Goal: Task Accomplishment & Management: Use online tool/utility

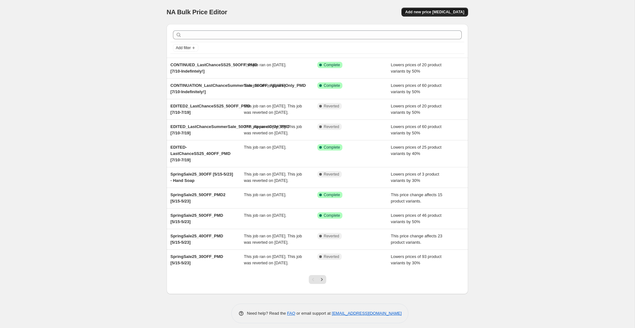
click at [433, 14] on span "Add new price [MEDICAL_DATA]" at bounding box center [434, 12] width 59 height 5
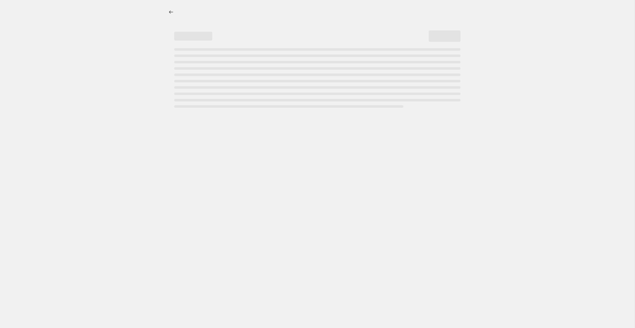
select select "percentage"
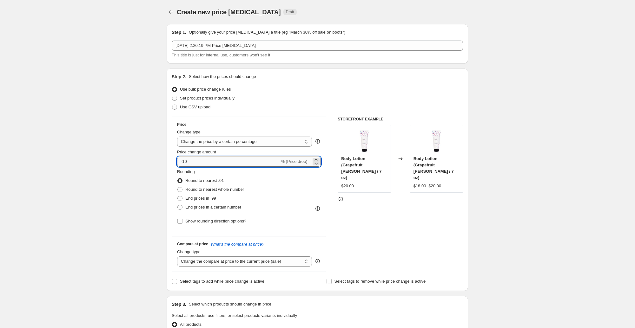
click at [192, 159] on input "-10" at bounding box center [228, 162] width 103 height 10
type input "-15"
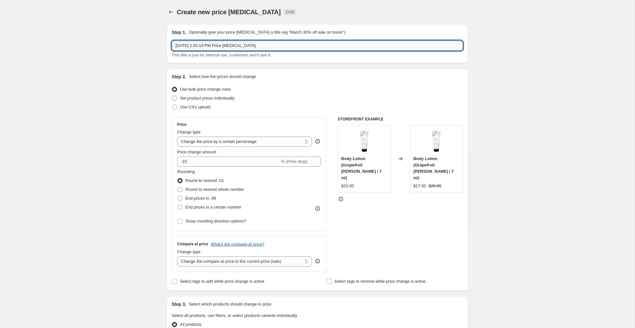
drag, startPoint x: 276, startPoint y: 45, endPoint x: 151, endPoint y: 41, distance: 124.8
click at [151, 41] on div "Create new price change job. This page is ready Create new price change job Dra…" at bounding box center [317, 317] width 635 height 634
click at [285, 48] on input "Guava Honey Candles Flash Sale [" at bounding box center [317, 46] width 291 height 10
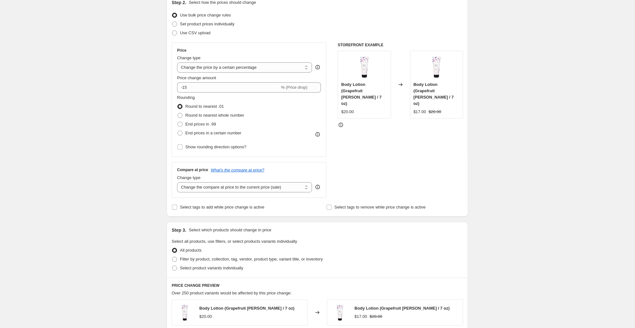
scroll to position [79, 0]
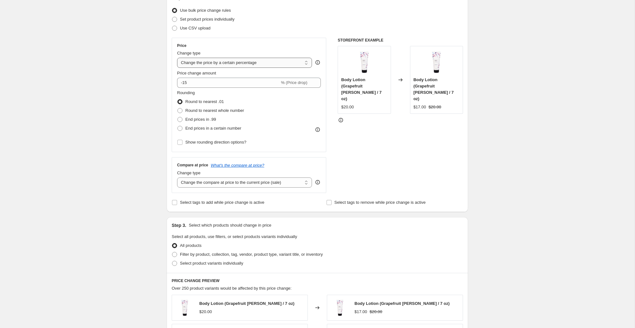
type input "Guava Honey Candles Flash Sale [8/14-8/20]"
click at [198, 63] on select "Change the price to a certain amount Change the price by a certain amount Chang…" at bounding box center [244, 63] width 135 height 10
click at [177, 58] on select "Change the price to a certain amount Change the price by a certain amount Chang…" at bounding box center [244, 63] width 135 height 10
click at [198, 63] on select "Change the price to a certain amount Change the price by a certain amount Chang…" at bounding box center [244, 63] width 135 height 10
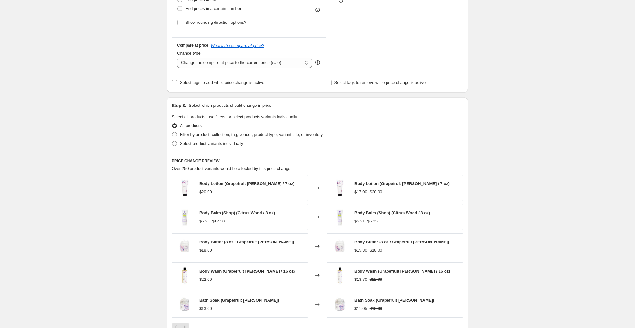
scroll to position [208, 0]
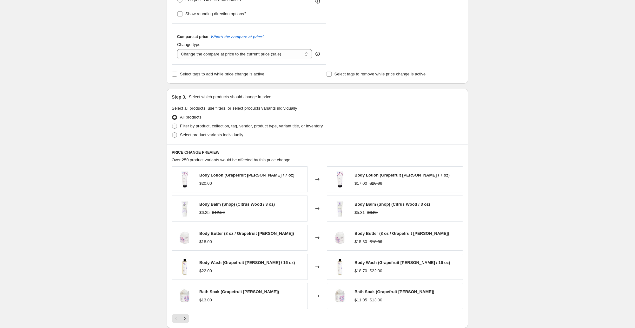
click at [206, 135] on span "Select product variants individually" at bounding box center [211, 135] width 63 height 5
click at [172, 133] on input "Select product variants individually" at bounding box center [172, 133] width 0 height 0
radio input "true"
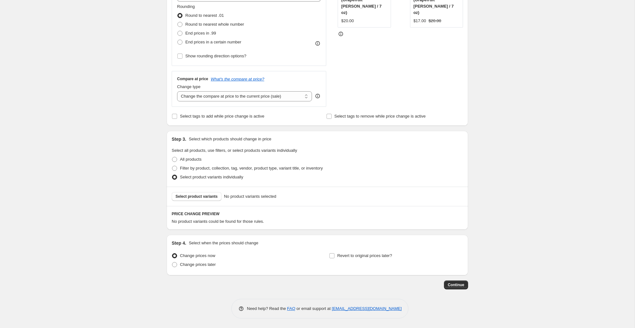
scroll to position [165, 0]
click at [199, 198] on span "Select product variants" at bounding box center [197, 197] width 42 height 5
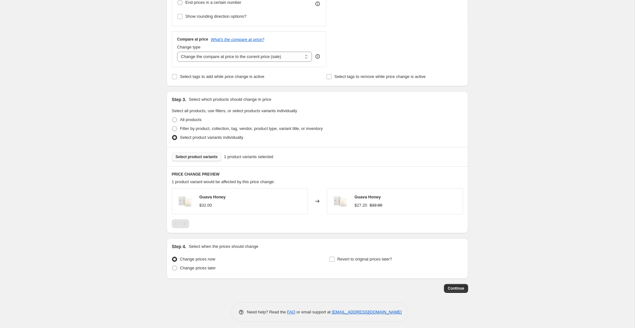
scroll to position [208, 0]
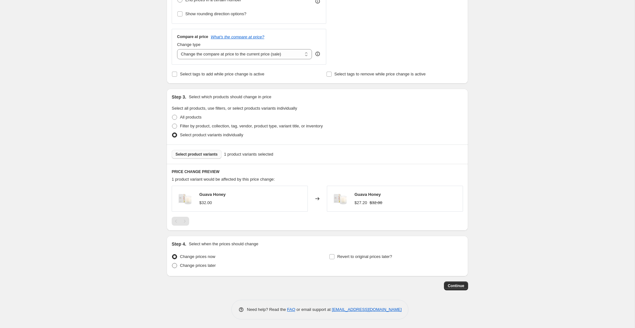
click at [211, 266] on span "Change prices later" at bounding box center [198, 265] width 36 height 5
click at [172, 264] on input "Change prices later" at bounding box center [172, 263] width 0 height 0
radio input "true"
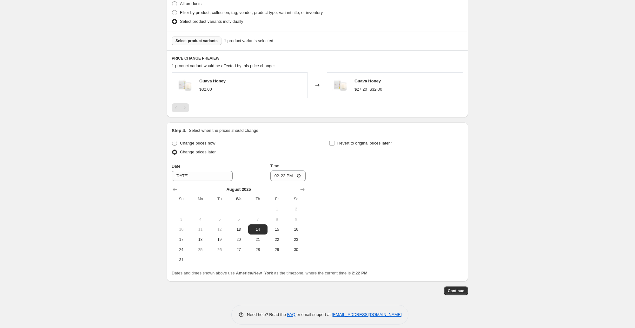
scroll to position [323, 0]
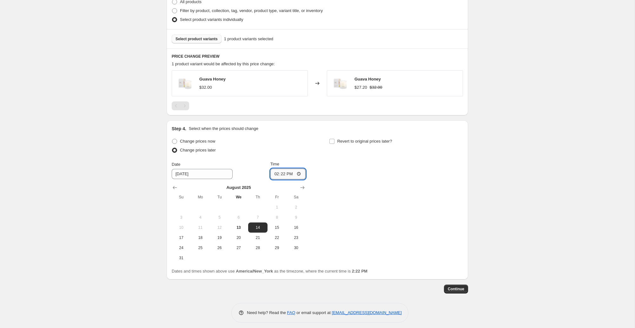
click at [274, 172] on input "14:22" at bounding box center [288, 174] width 36 height 11
click at [277, 174] on input "00:00" at bounding box center [288, 174] width 36 height 11
click at [276, 174] on input "11:02" at bounding box center [288, 174] width 36 height 11
type input "00:00"
click at [319, 182] on div "Change prices now Change prices later Date 8/14/2025 Time 00:00 August 2025 Su …" at bounding box center [317, 200] width 291 height 126
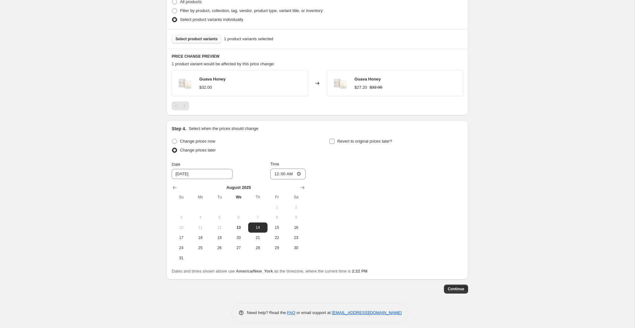
click at [335, 141] on span at bounding box center [332, 142] width 6 height 6
click at [335, 141] on input "Revert to original prices later?" at bounding box center [331, 141] width 5 height 5
checkbox input "true"
click at [430, 174] on input "14:22" at bounding box center [446, 174] width 36 height 11
type input "23:59"
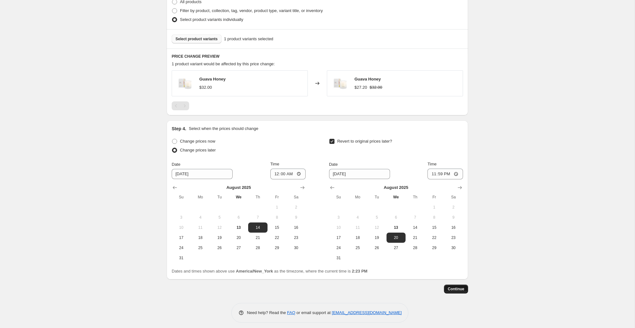
click at [455, 290] on span "Continue" at bounding box center [456, 289] width 17 height 5
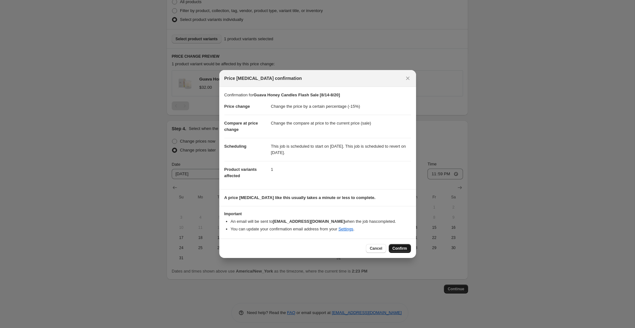
click at [402, 247] on span "Confirm" at bounding box center [400, 248] width 15 height 5
